Goal: Find specific page/section: Find specific page/section

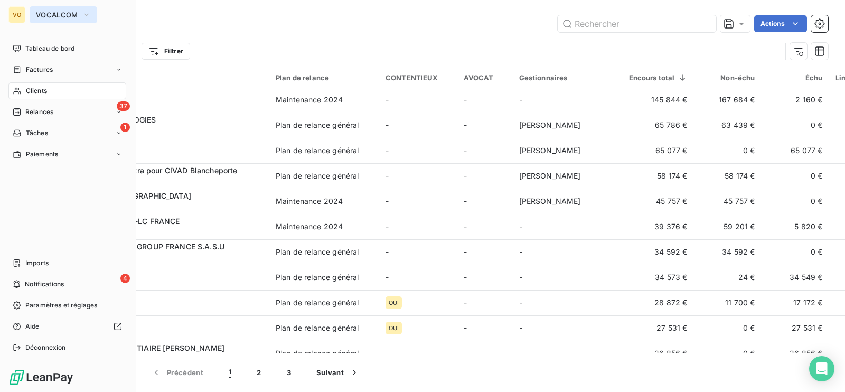
click at [80, 12] on button "VOCALCOM" at bounding box center [64, 14] width 68 height 17
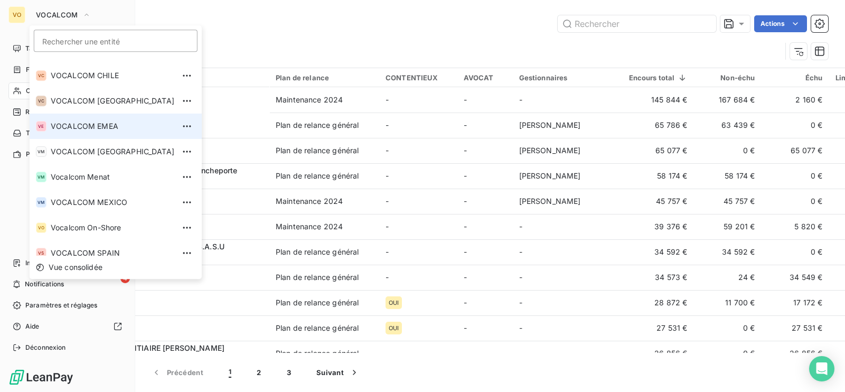
scroll to position [132, 0]
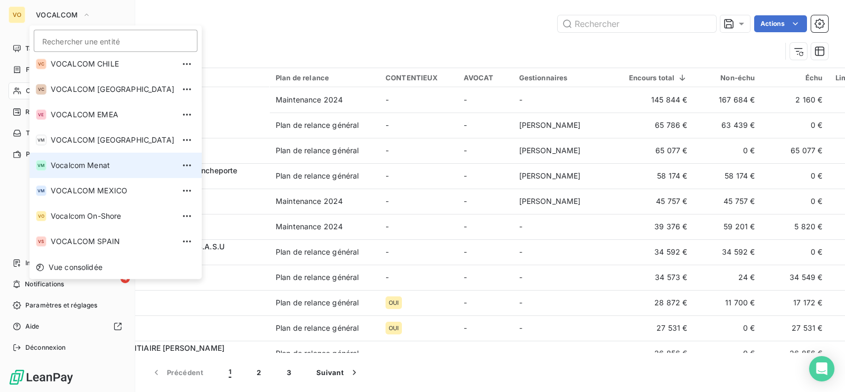
click at [106, 164] on span "Vocalcom Menat" at bounding box center [113, 165] width 124 height 11
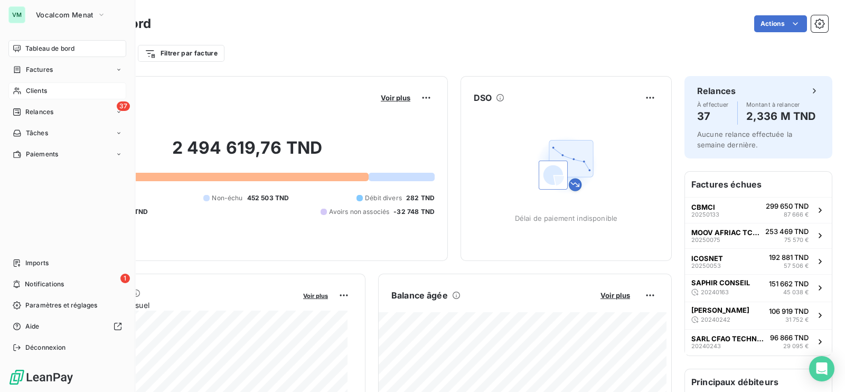
click at [27, 90] on span "Clients" at bounding box center [36, 91] width 21 height 10
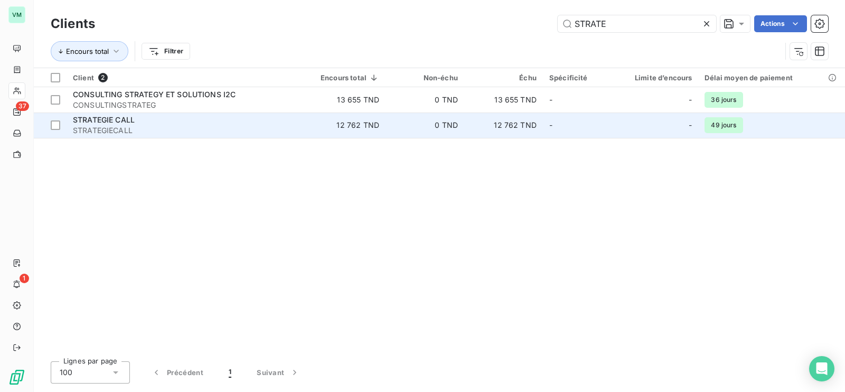
type input "STRATE"
click at [211, 127] on span "STRATEGIECALL" at bounding box center [184, 130] width 223 height 11
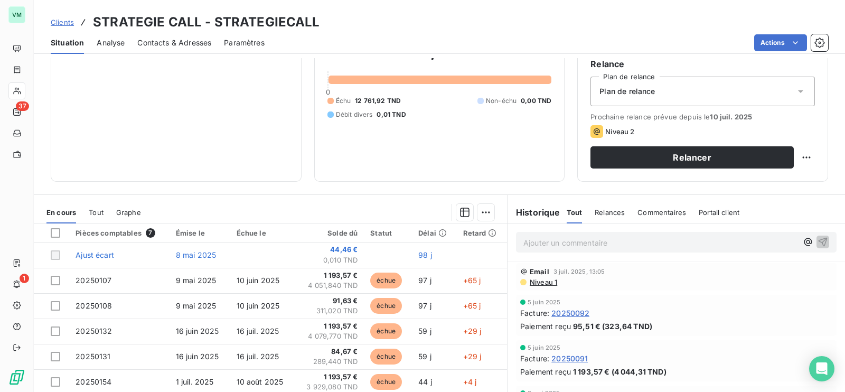
scroll to position [165, 0]
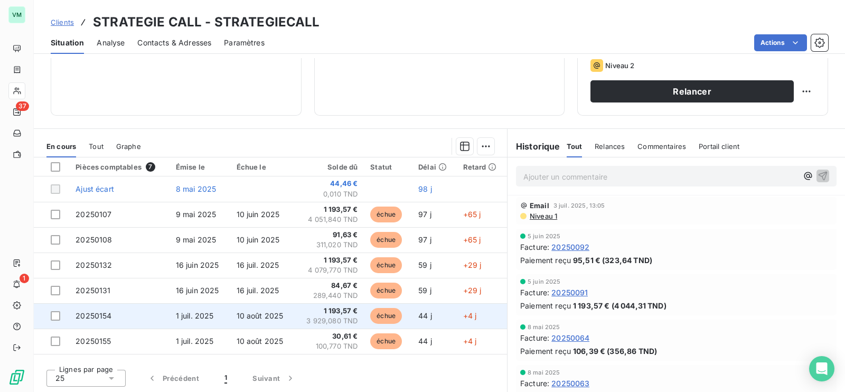
click at [320, 318] on span "3 929,080 TND" at bounding box center [329, 321] width 57 height 11
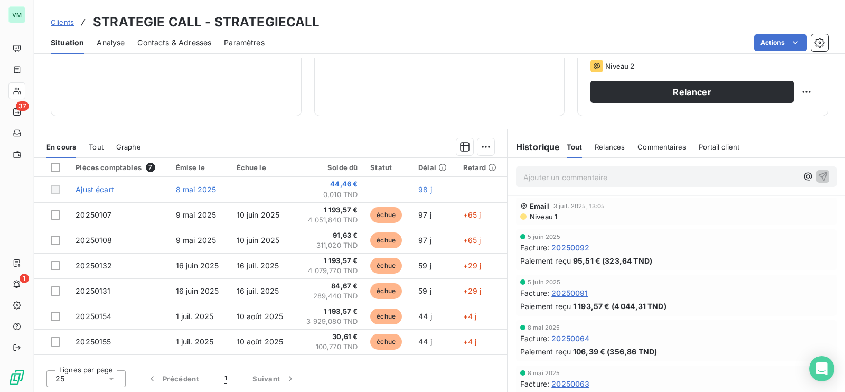
scroll to position [165, 0]
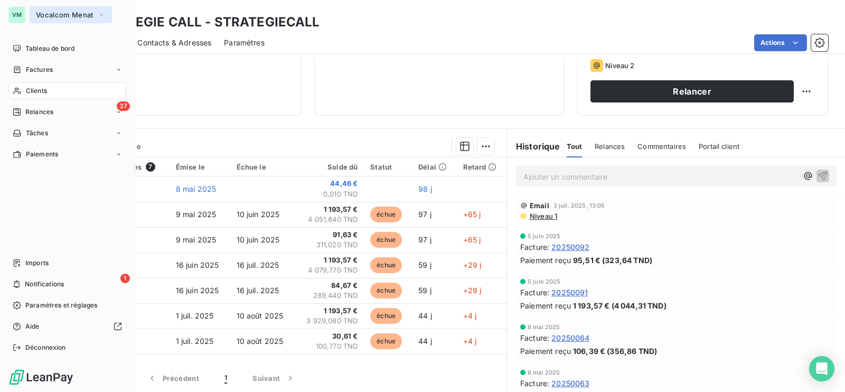
click at [103, 13] on icon "button" at bounding box center [101, 15] width 8 height 11
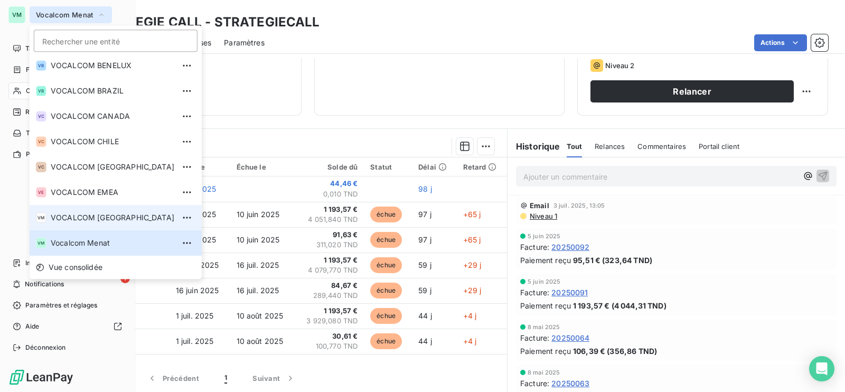
scroll to position [181, 0]
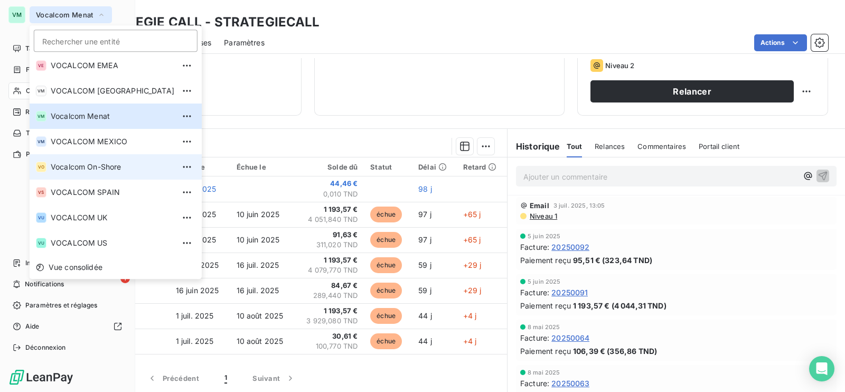
click at [107, 172] on span "Vocalcom On-Shore" at bounding box center [113, 167] width 124 height 11
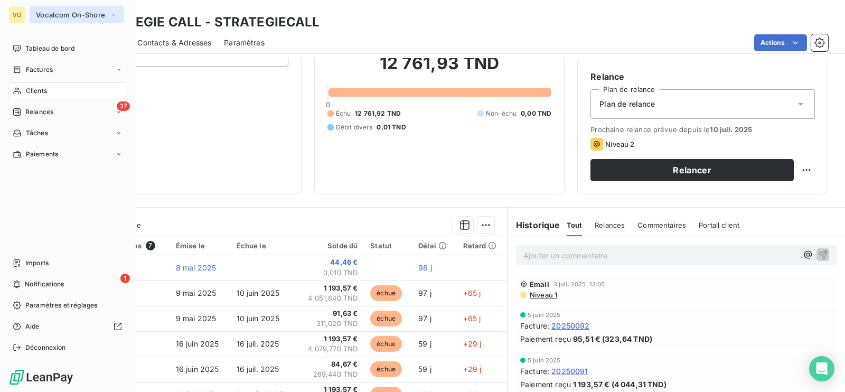
scroll to position [165, 0]
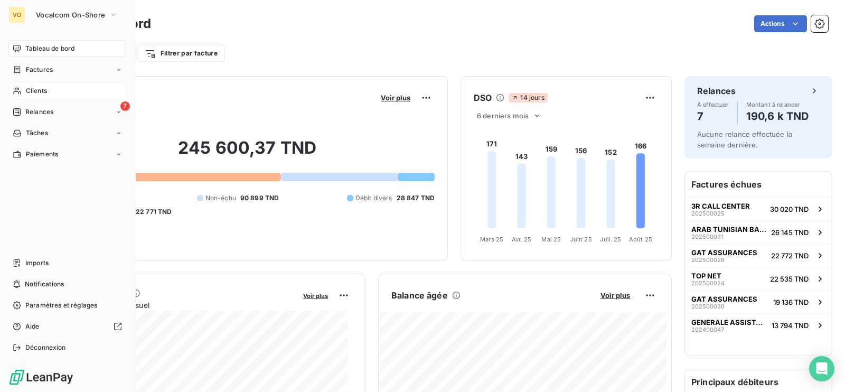
click at [36, 89] on span "Clients" at bounding box center [36, 91] width 21 height 10
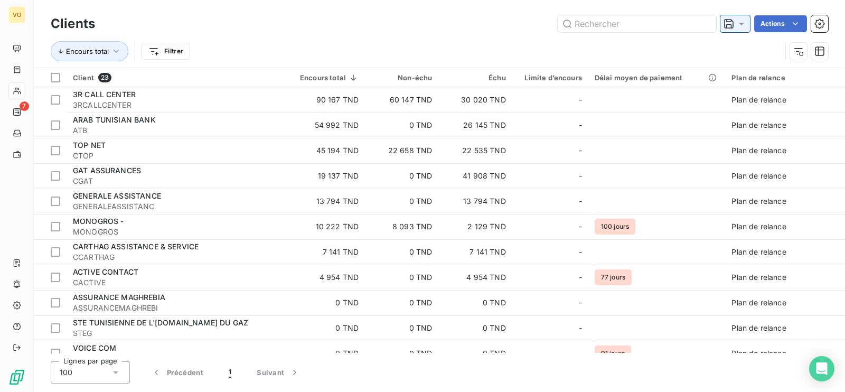
click at [742, 25] on icon at bounding box center [741, 23] width 11 height 11
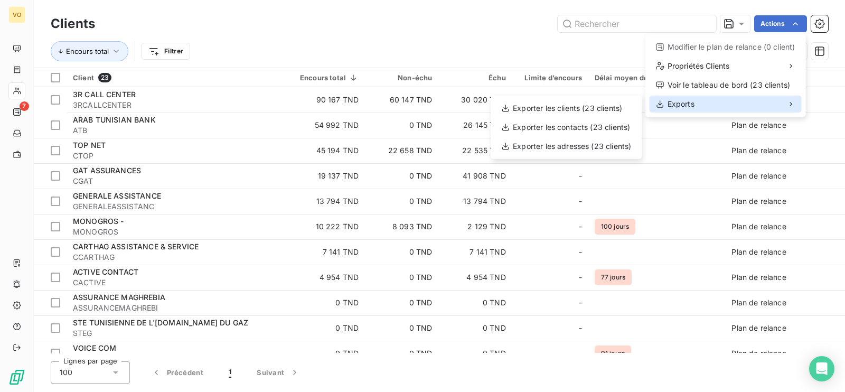
click at [693, 107] on span "Exports" at bounding box center [681, 104] width 27 height 11
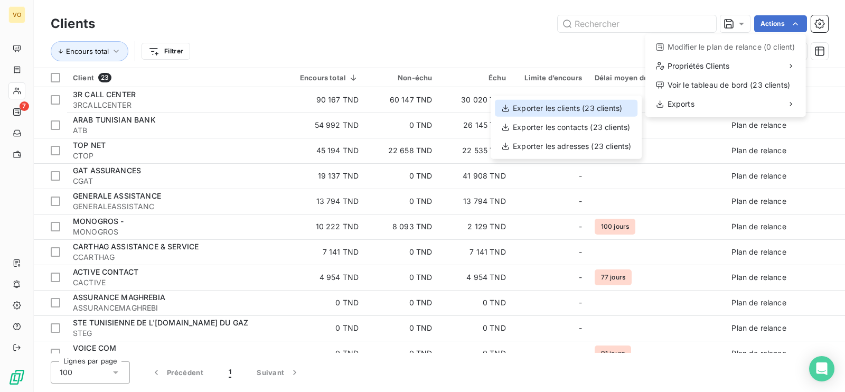
click at [584, 106] on div "Exporter les clients (23 clients)" at bounding box center [566, 108] width 143 height 17
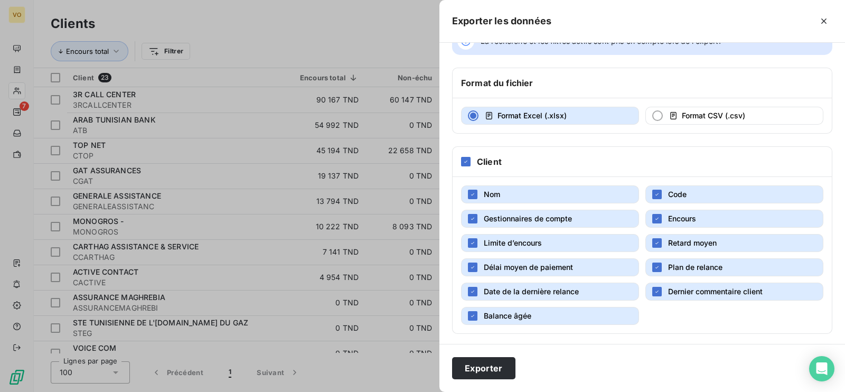
scroll to position [29, 0]
click at [654, 191] on icon "button" at bounding box center [657, 194] width 6 height 6
click at [656, 239] on div "button" at bounding box center [657, 243] width 10 height 10
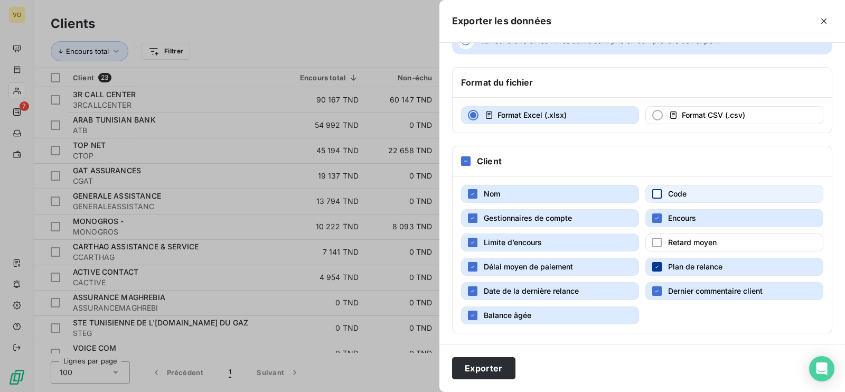
click at [654, 265] on icon "button" at bounding box center [657, 267] width 6 height 6
click at [501, 217] on span "Gestionnaires de compte" at bounding box center [528, 217] width 88 height 9
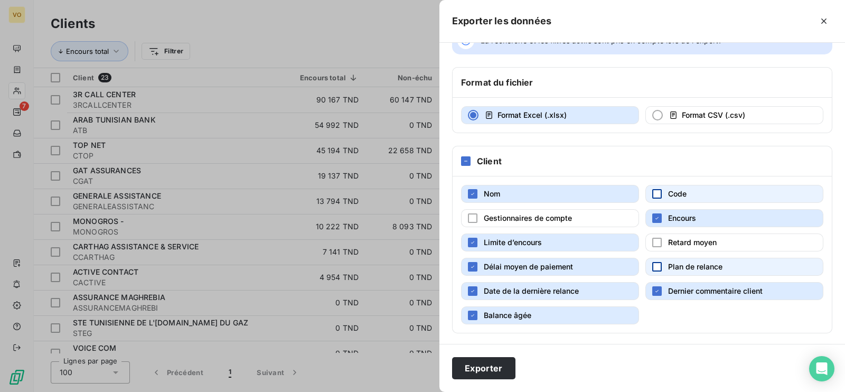
click at [499, 243] on span "Limite d’encours" at bounding box center [513, 242] width 58 height 9
click at [501, 269] on span "Délai moyen de paiement" at bounding box center [528, 266] width 89 height 9
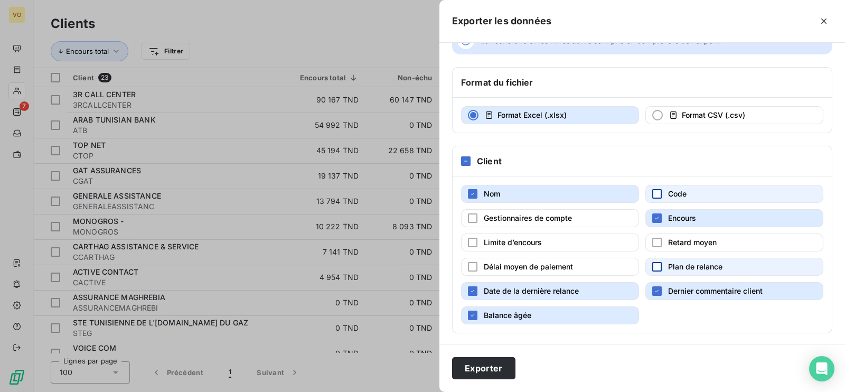
click at [512, 288] on span "Date de la dernière relance" at bounding box center [531, 290] width 95 height 9
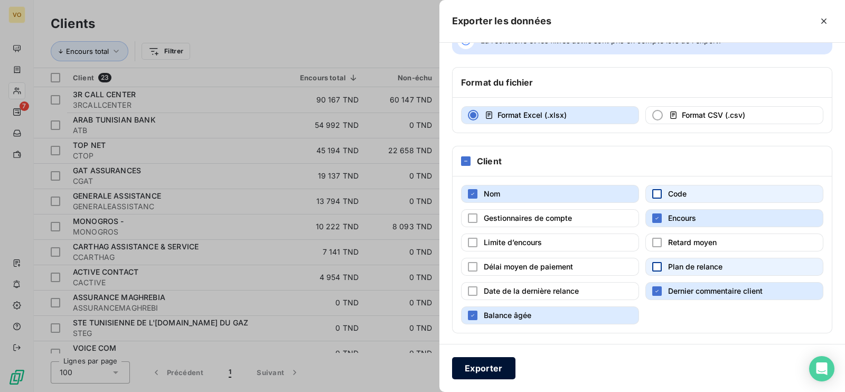
click at [492, 368] on button "Exporter" at bounding box center [483, 368] width 63 height 22
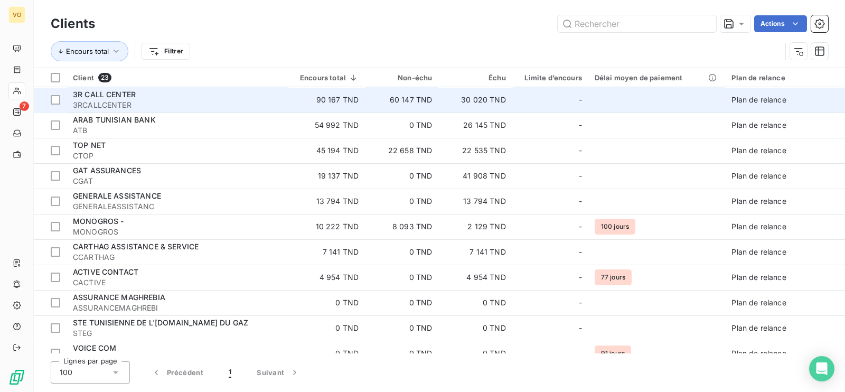
click at [290, 98] on td "90 167 TND" at bounding box center [326, 99] width 78 height 25
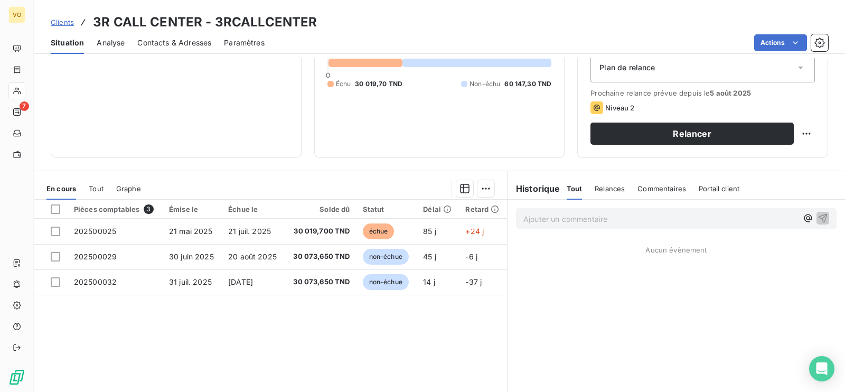
scroll to position [132, 0]
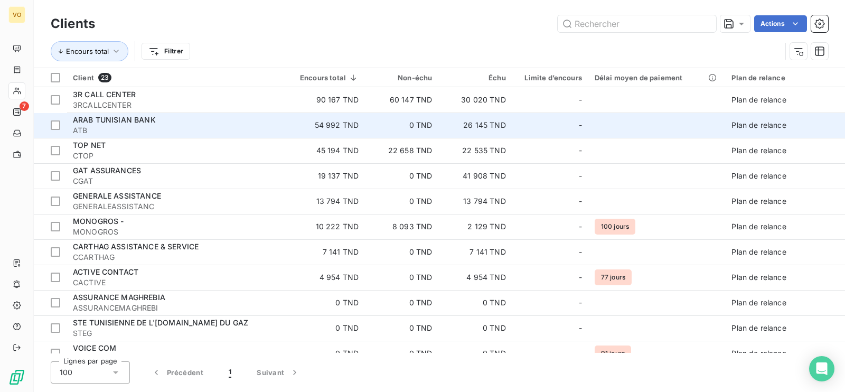
click at [457, 123] on td "26 145 TND" at bounding box center [474, 125] width 73 height 25
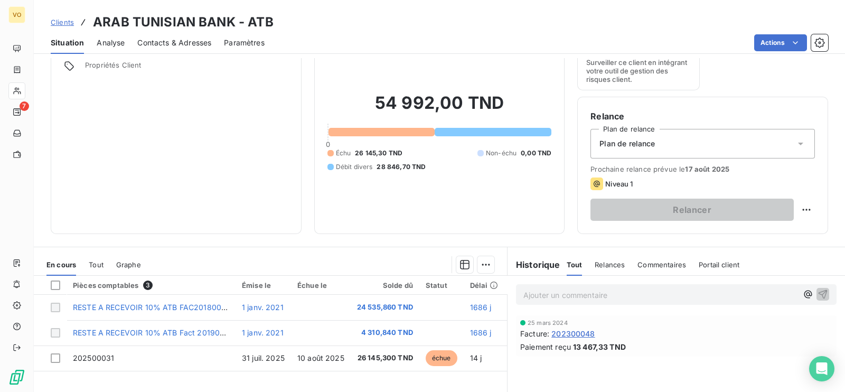
scroll to position [132, 0]
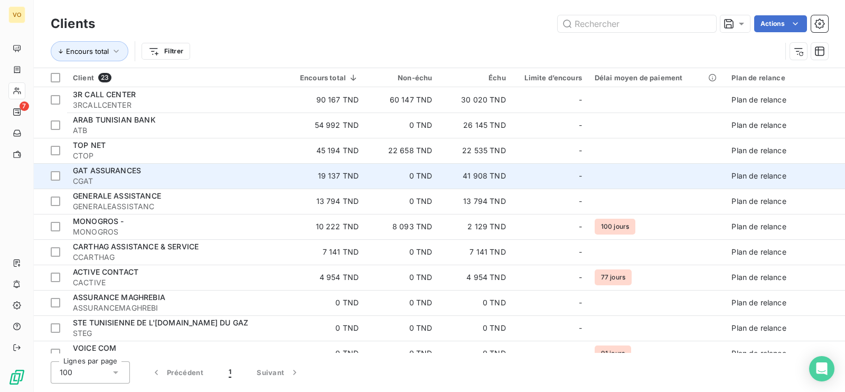
click at [175, 176] on span "CGAT" at bounding box center [177, 181] width 208 height 11
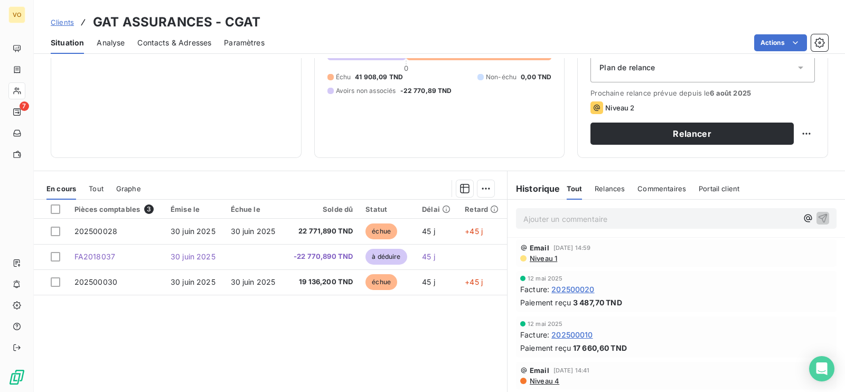
scroll to position [132, 0]
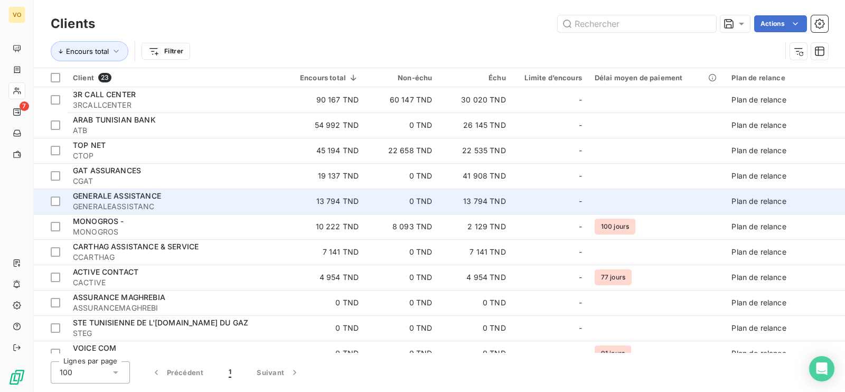
click at [136, 200] on span "GENERALE ASSISTANCE" at bounding box center [117, 195] width 88 height 9
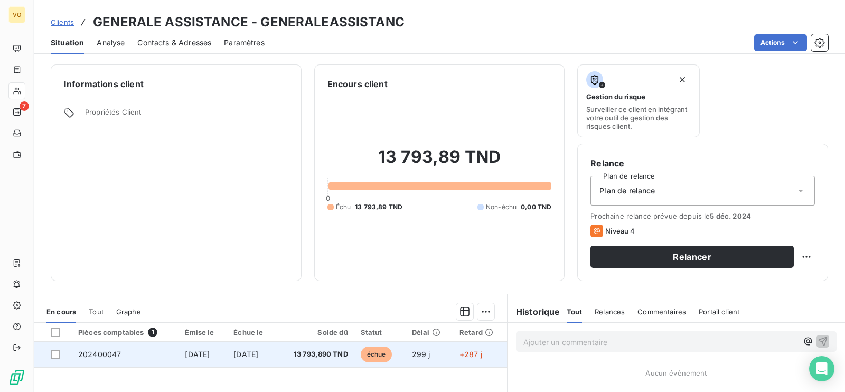
click at [229, 349] on td "31 oct. 2024" at bounding box center [251, 354] width 49 height 25
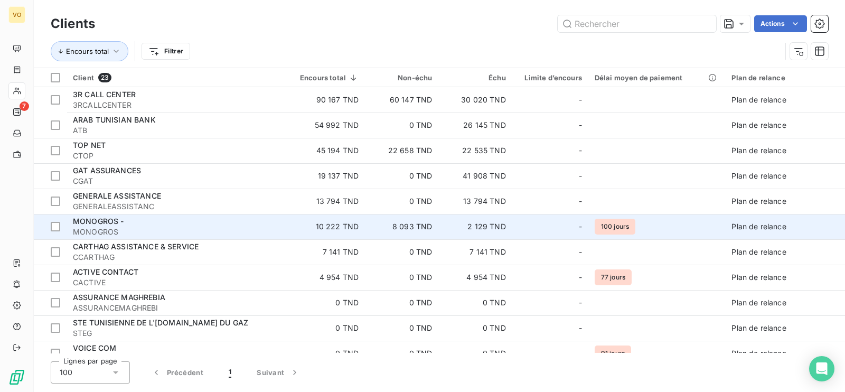
click at [201, 223] on div "MONOGROS -" at bounding box center [177, 221] width 208 height 11
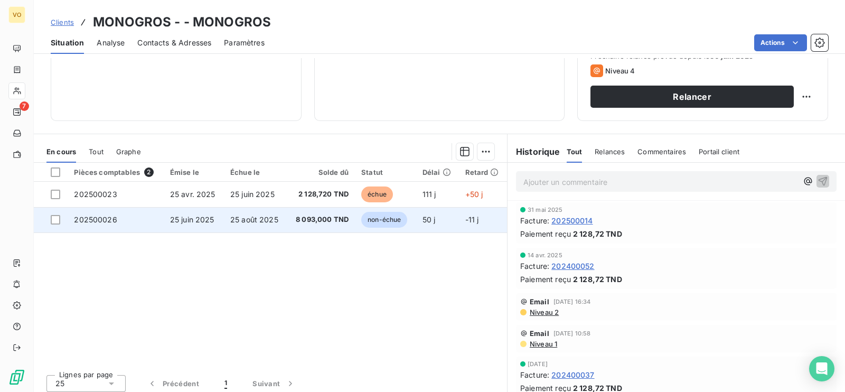
scroll to position [165, 0]
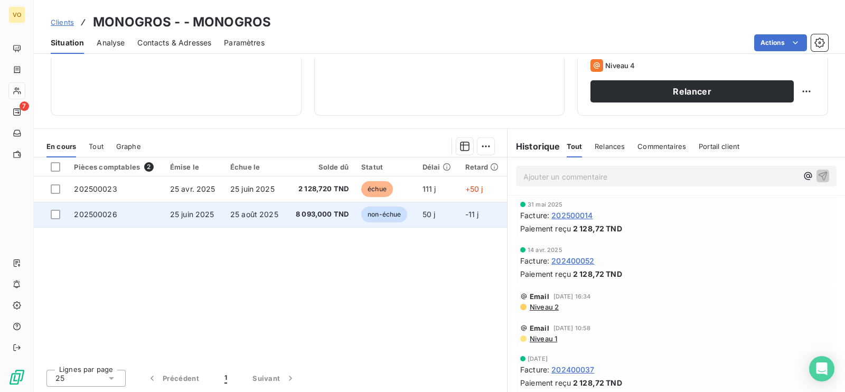
click at [301, 213] on span "8 093,000 TND" at bounding box center [320, 214] width 55 height 11
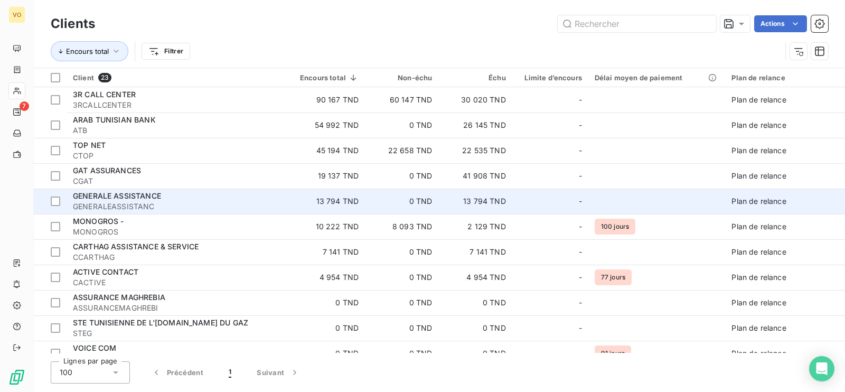
click at [163, 196] on div "GENERALE ASSISTANCE" at bounding box center [177, 196] width 208 height 11
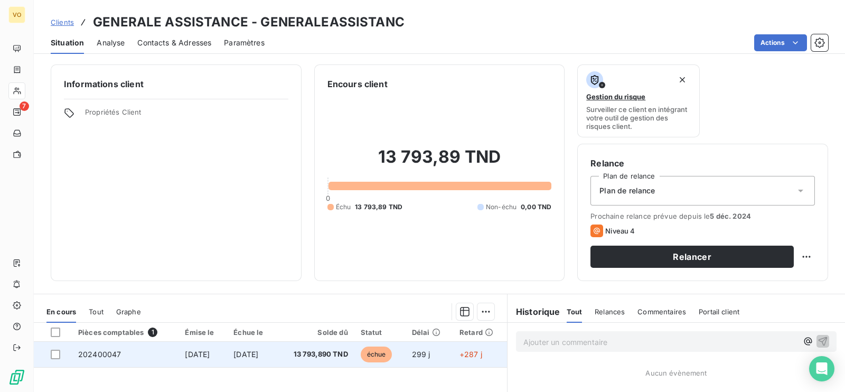
click at [291, 351] on td "13 793,890 TND" at bounding box center [315, 354] width 78 height 25
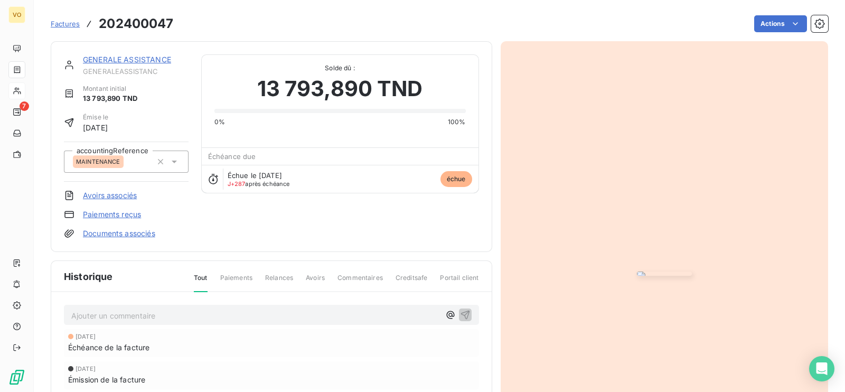
click at [637, 276] on img "button" at bounding box center [664, 273] width 55 height 4
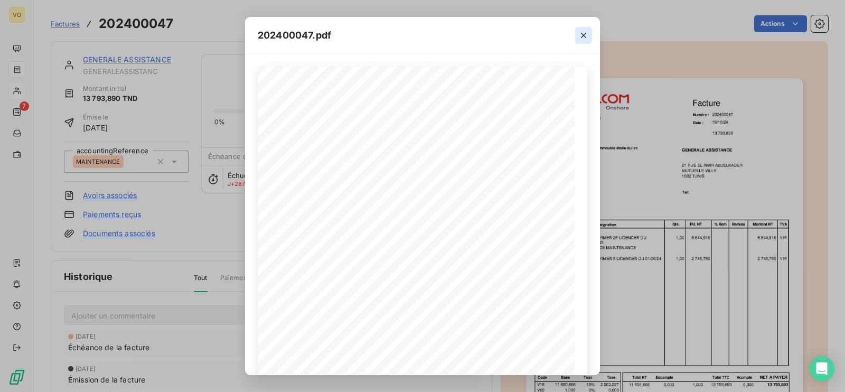
click at [585, 31] on icon "button" at bounding box center [583, 35] width 11 height 11
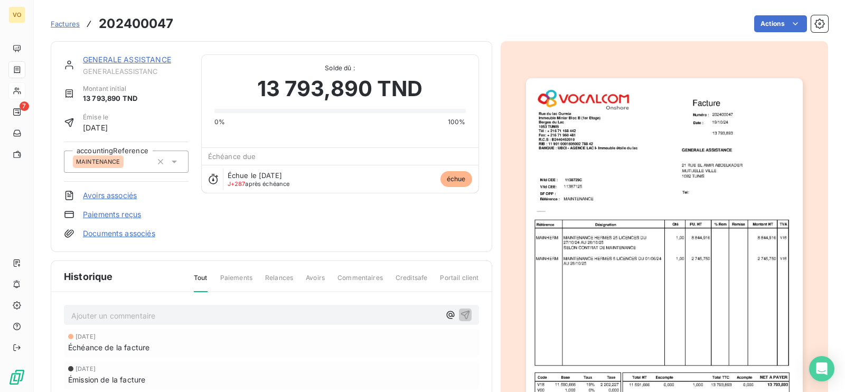
click at [286, 223] on div "GENERALE ASSISTANCE GENERALEASSISTANC Montant initial 13 793,890 TND Émise le 1…" at bounding box center [271, 146] width 415 height 184
